Goal: Transaction & Acquisition: Purchase product/service

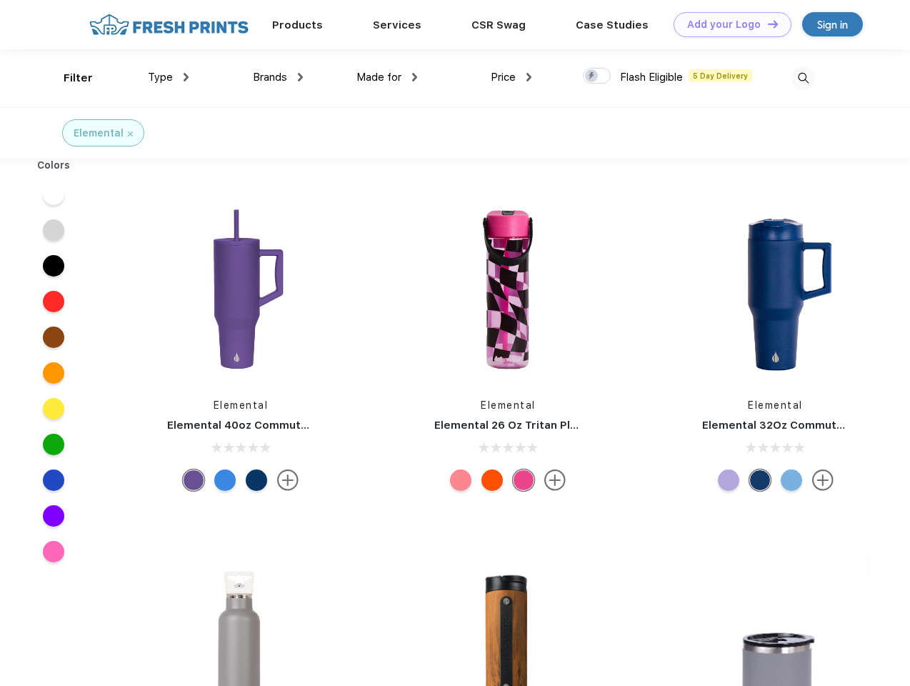
click at [727, 24] on link "Add your Logo Design Tool" at bounding box center [732, 24] width 118 height 25
click at [0, 0] on div "Design Tool" at bounding box center [0, 0] width 0 height 0
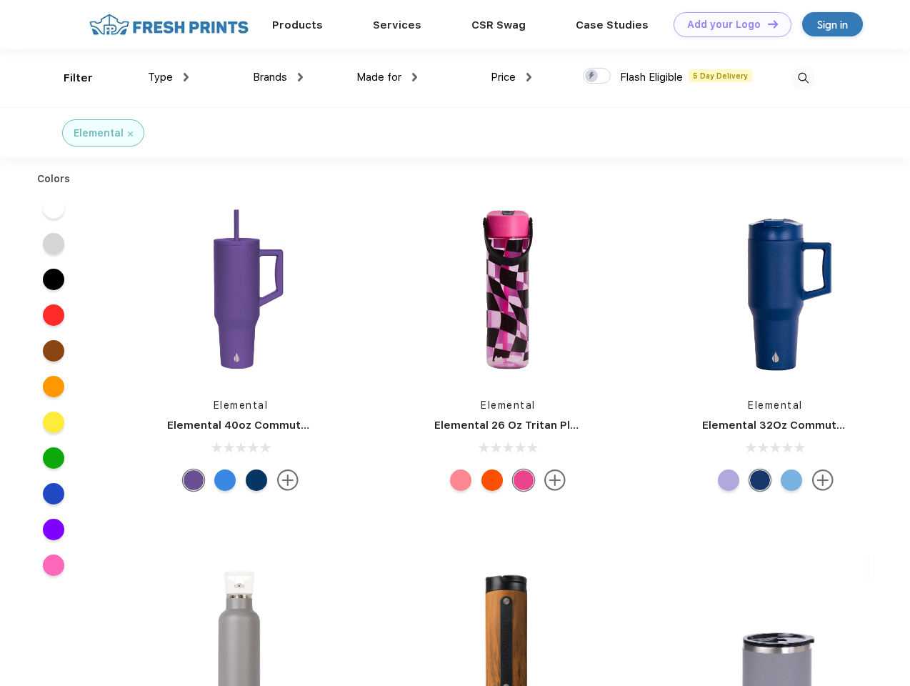
click at [766, 24] on link "Add your Logo Design Tool" at bounding box center [732, 24] width 118 height 25
click at [69, 78] on div "Filter" at bounding box center [78, 78] width 29 height 16
click at [169, 77] on span "Type" at bounding box center [160, 77] width 25 height 13
click at [278, 77] on span "Brands" at bounding box center [270, 77] width 34 height 13
click at [387, 77] on span "Made for" at bounding box center [378, 77] width 45 height 13
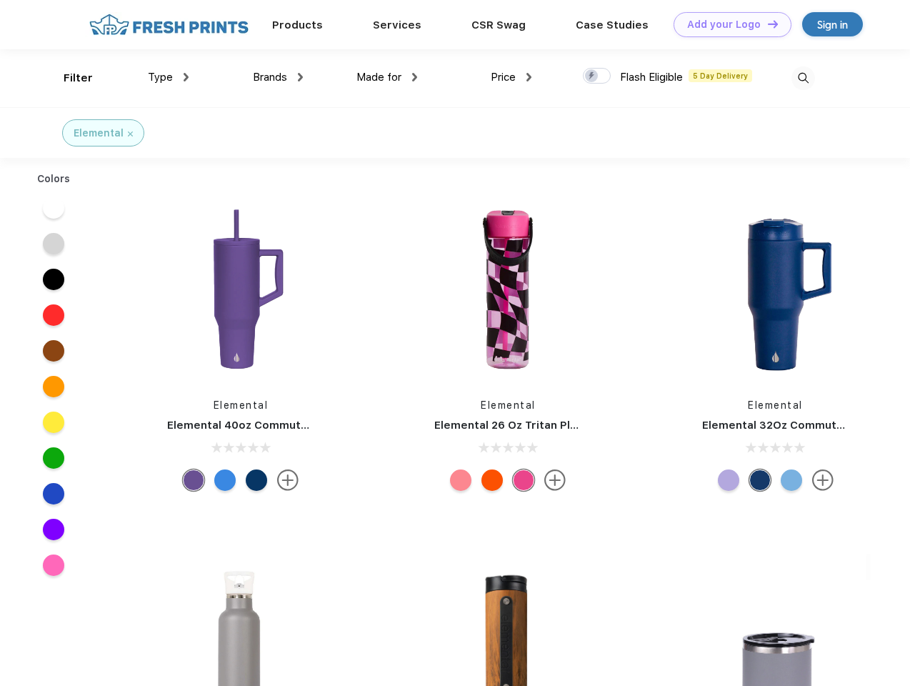
click at [511, 77] on span "Price" at bounding box center [503, 77] width 25 height 13
click at [597, 76] on div at bounding box center [597, 76] width 28 height 16
click at [592, 76] on input "checkbox" at bounding box center [587, 71] width 9 height 9
click at [803, 78] on img at bounding box center [803, 78] width 24 height 24
